Goal: Task Accomplishment & Management: Manage account settings

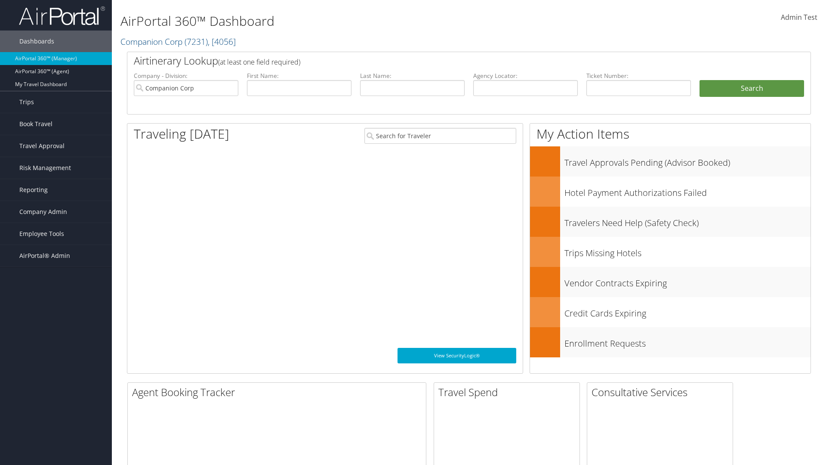
click at [56, 212] on span "Company Admin" at bounding box center [43, 212] width 48 height 22
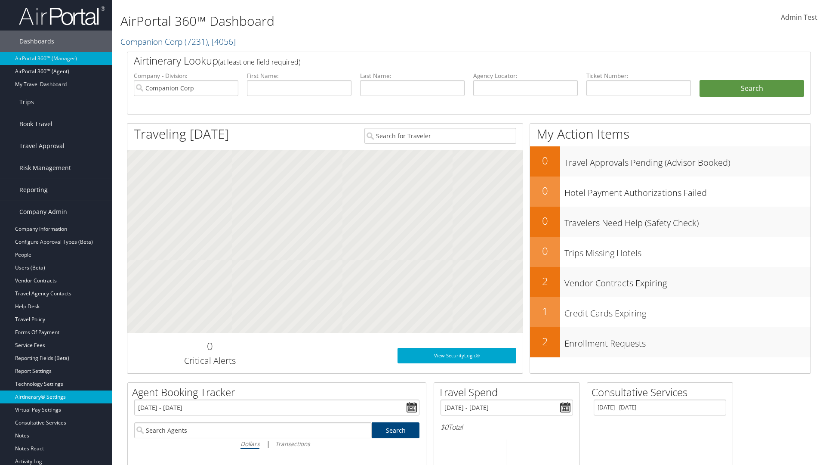
click at [56, 397] on link "Airtinerary® Settings" at bounding box center [56, 396] width 112 height 13
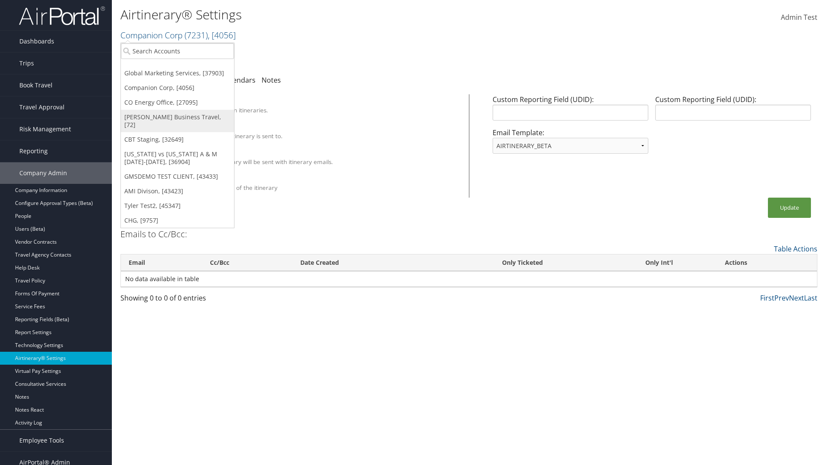
click at [177, 117] on link "[PERSON_NAME] Business Travel, [72]" at bounding box center [177, 121] width 113 height 22
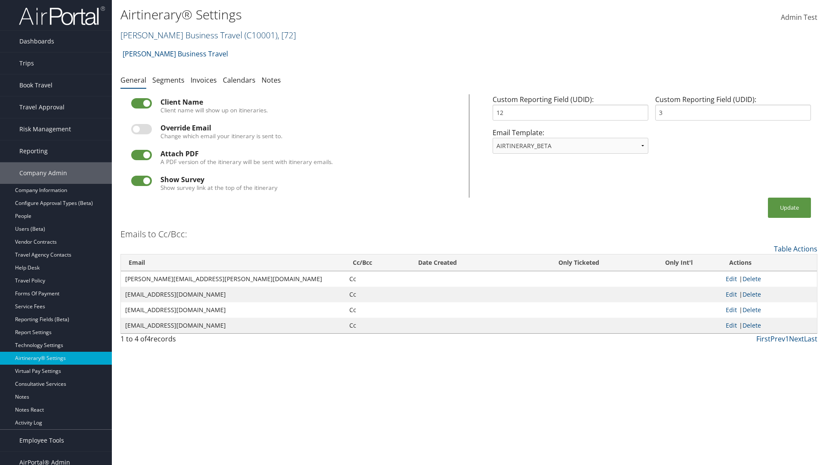
click at [177, 35] on link "Christopherson Business Travel ( C10001 ) , [ 72 ]" at bounding box center [207, 35] width 175 height 12
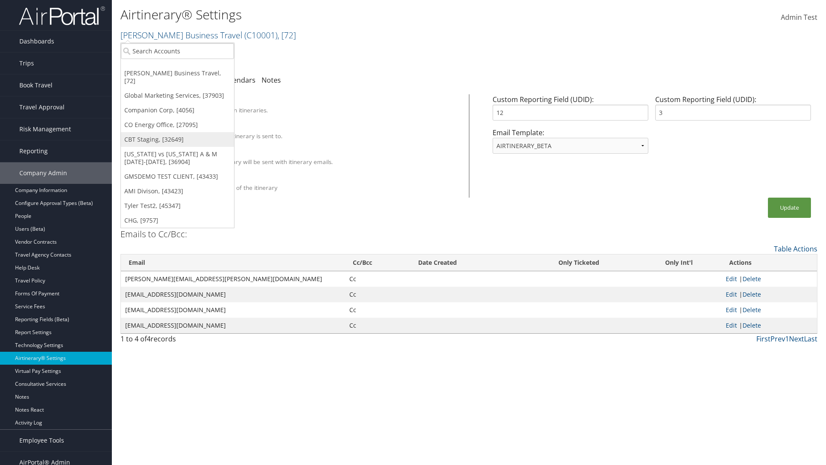
click at [177, 132] on link "CBT Staging, [32649]" at bounding box center [177, 139] width 113 height 15
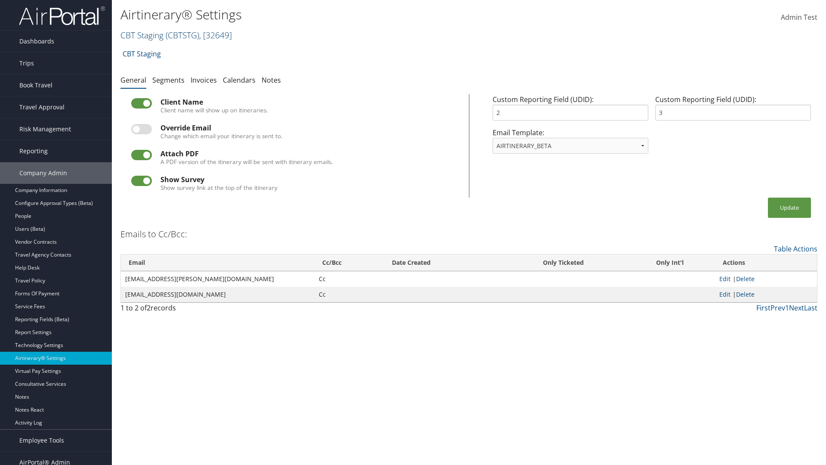
click at [142, 35] on link "CBT Staging ( CBTSTG ) , [ 32649 ]" at bounding box center [175, 35] width 111 height 12
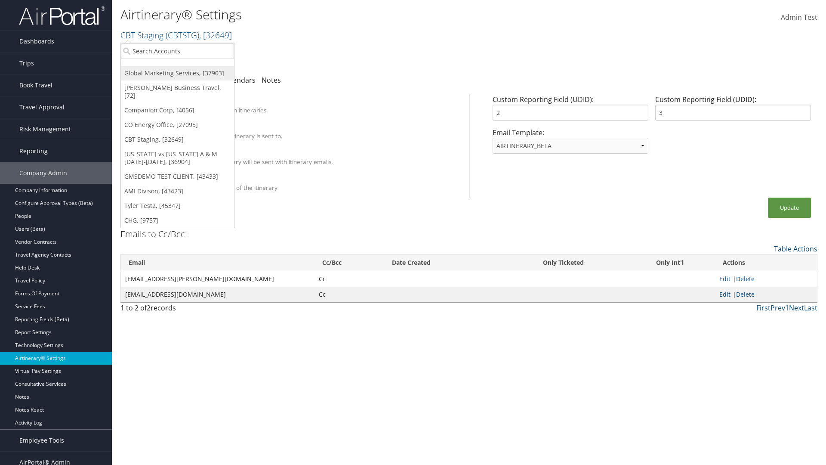
click at [177, 73] on link "Global Marketing Services, [37903]" at bounding box center [177, 73] width 113 height 15
